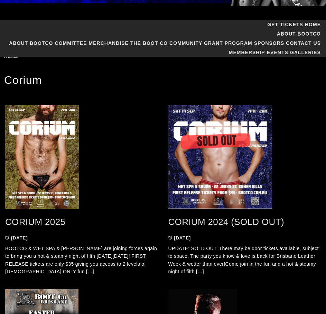
scroll to position [69, 0]
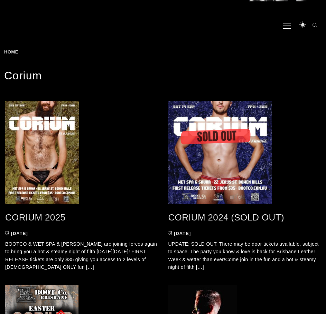
click at [36, 214] on link "CORIUM 2025" at bounding box center [35, 217] width 60 height 10
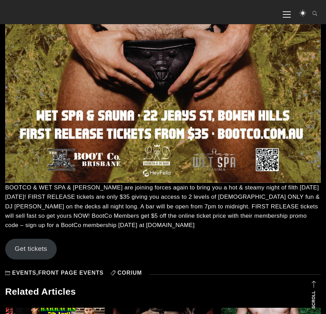
scroll to position [448, 0]
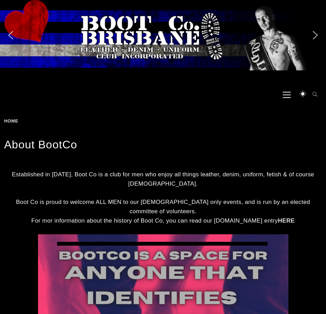
click at [140, 46] on div "Slider" at bounding box center [163, 35] width 326 height 70
click at [291, 96] on nav "Primary Menu GET TICKETS Home About BootCo About BootCo Committee Merchandise T…" at bounding box center [299, 94] width 46 height 21
click at [290, 96] on span "Primary Menu" at bounding box center [287, 95] width 8 height 16
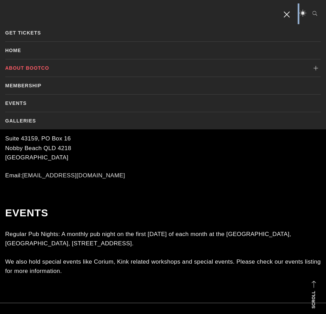
scroll to position [557, 0]
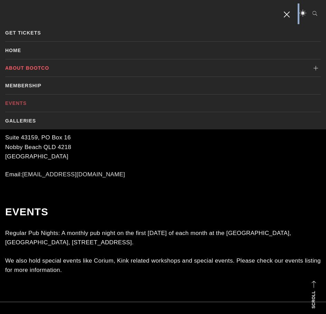
click at [27, 103] on link "Events" at bounding box center [162, 103] width 315 height 17
